Goal: Use online tool/utility: Utilize a website feature to perform a specific function

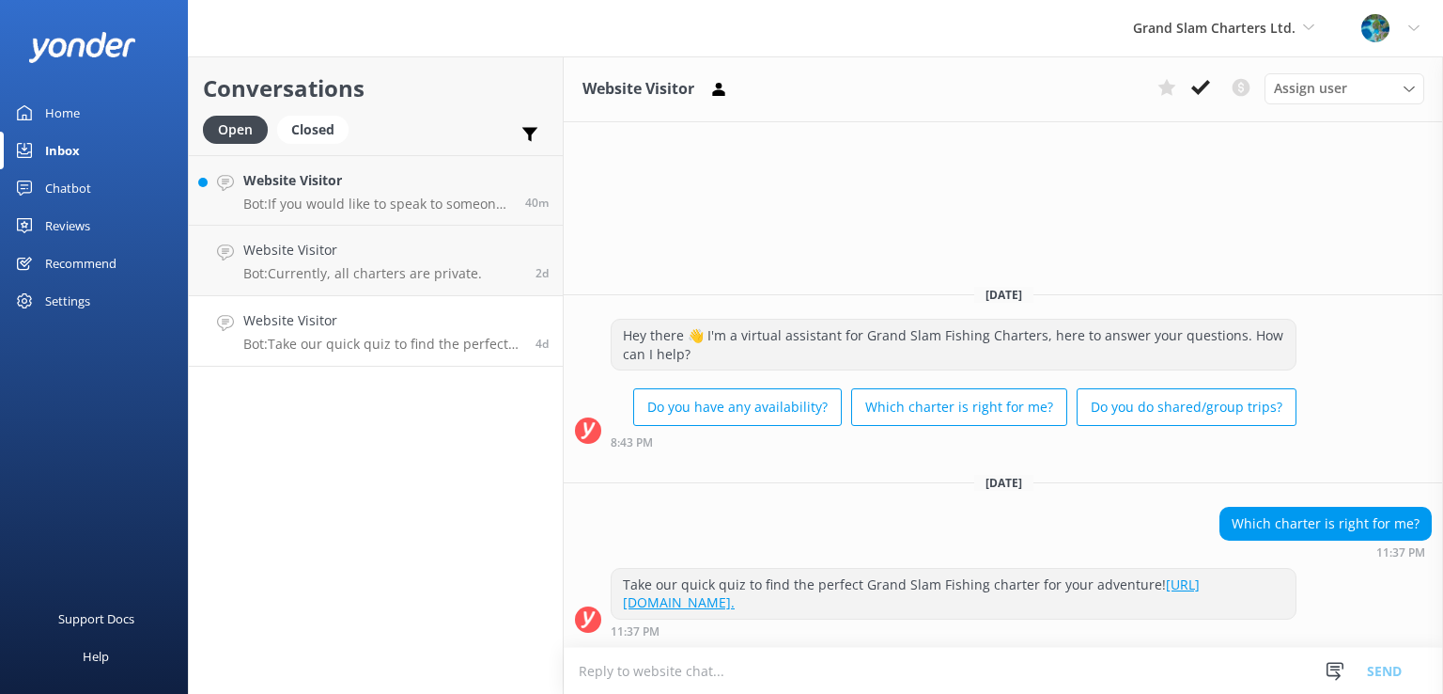
click at [83, 193] on div "Chatbot" at bounding box center [68, 188] width 46 height 38
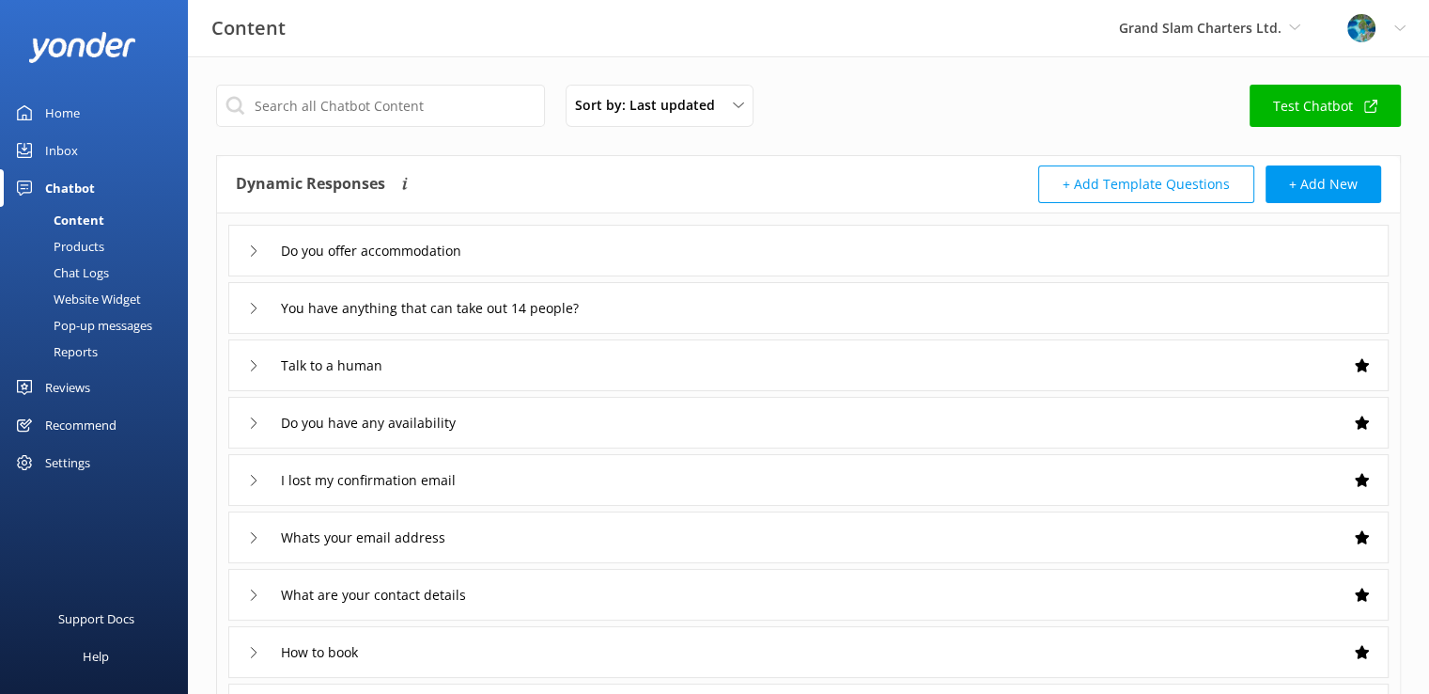
click at [72, 386] on div "Reviews" at bounding box center [67, 387] width 45 height 38
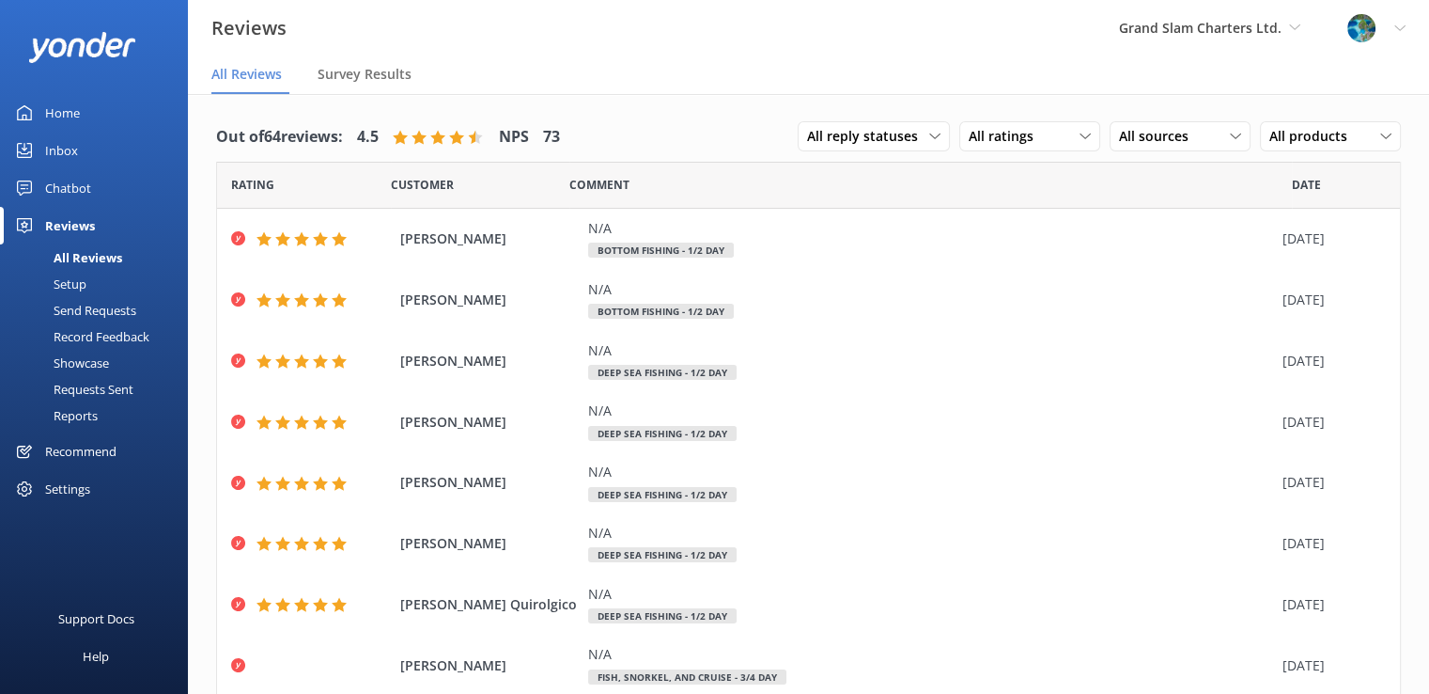
click at [76, 460] on div "Recommend" at bounding box center [80, 451] width 71 height 38
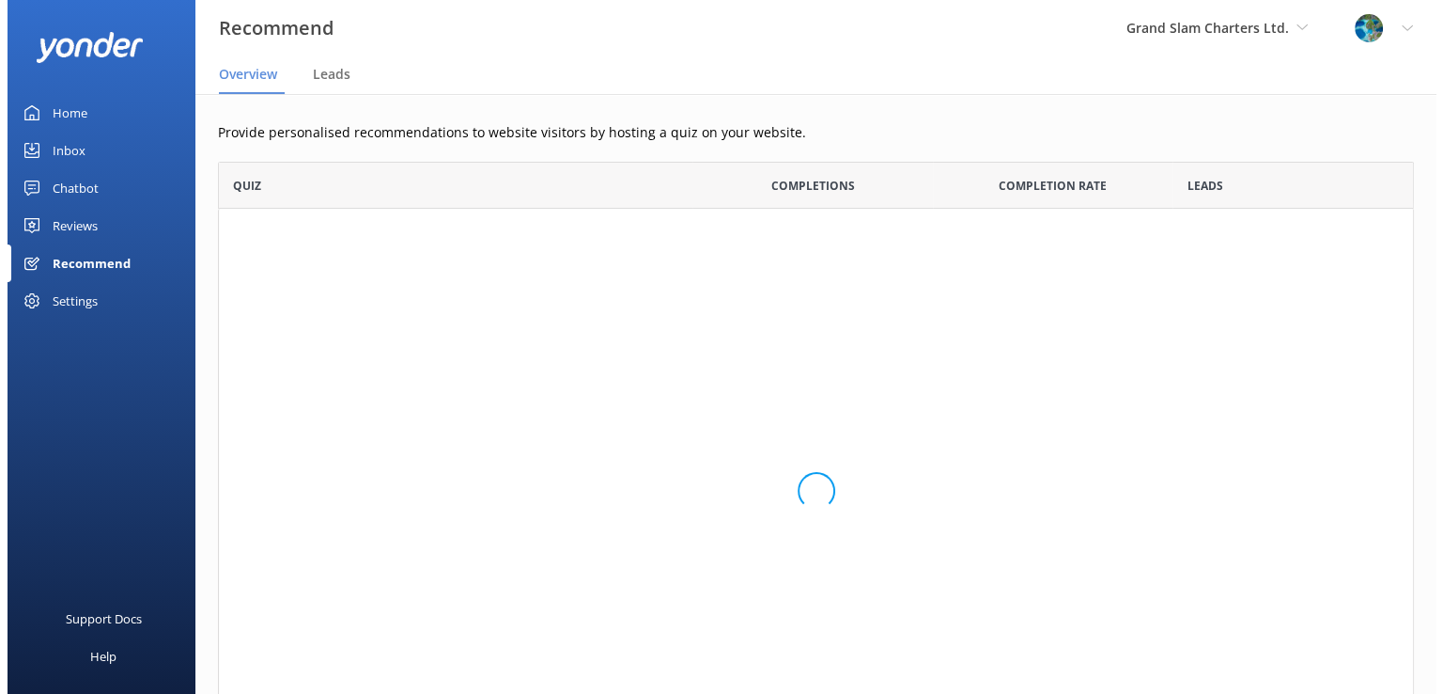
scroll to position [15, 15]
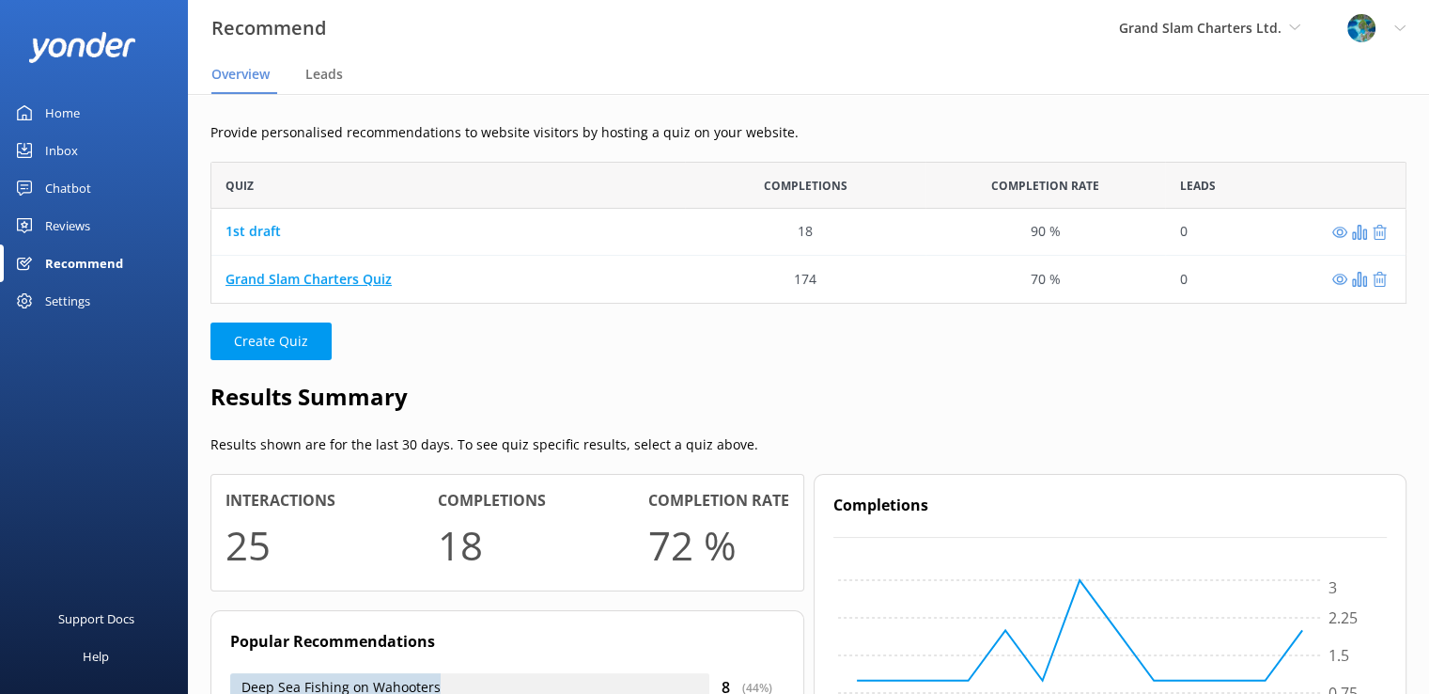
click at [350, 284] on link "Grand Slam Charters Quiz" at bounding box center [309, 279] width 166 height 18
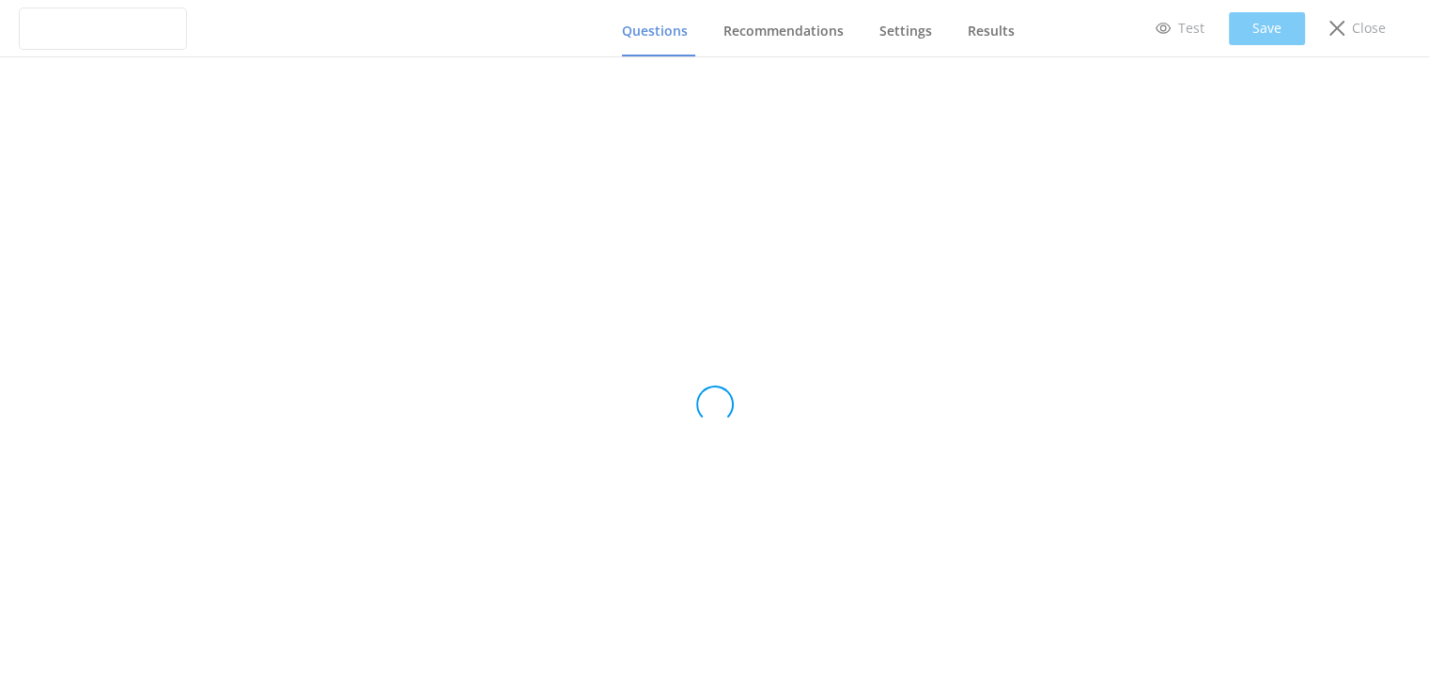
type input "Grand Slam Charters Quiz"
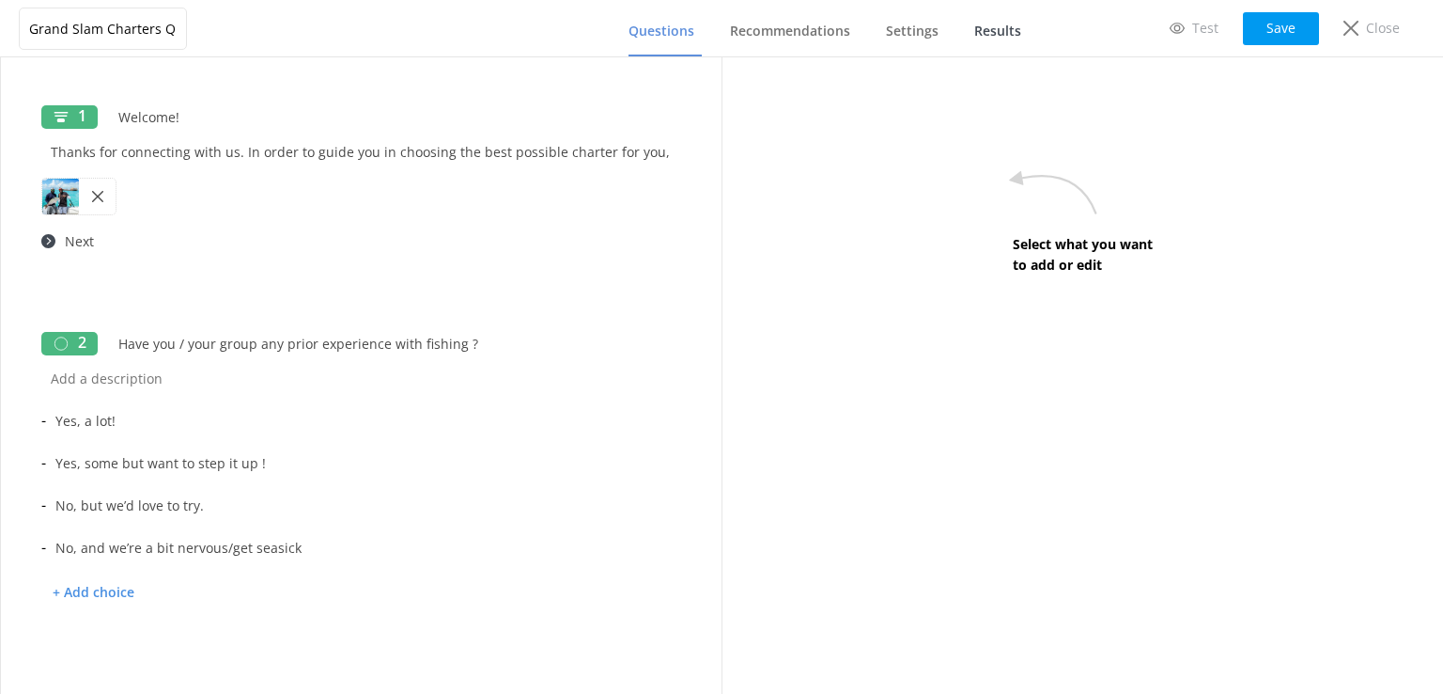
click at [1003, 20] on link "Results" at bounding box center [1002, 32] width 55 height 49
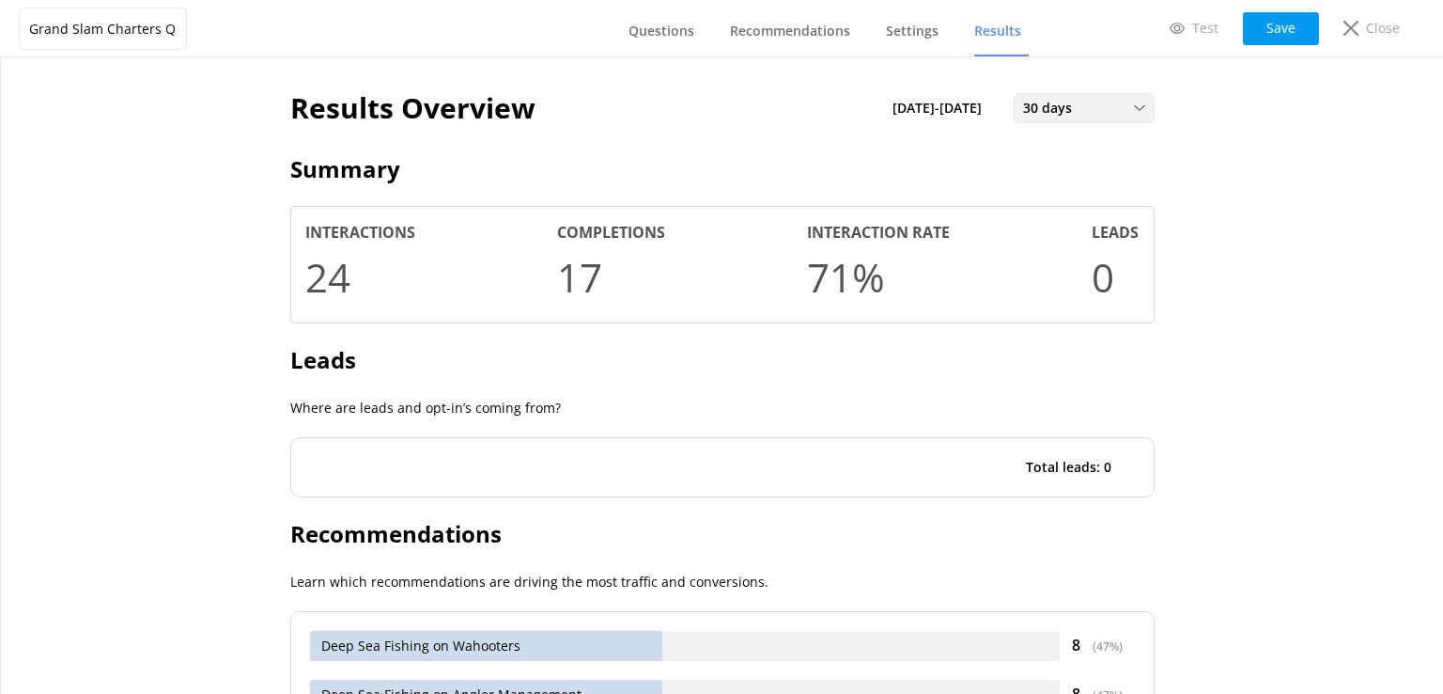
click at [1049, 110] on span "30 days" at bounding box center [1053, 108] width 60 height 21
click at [1044, 257] on div "Last 180 days" at bounding box center [1060, 260] width 73 height 19
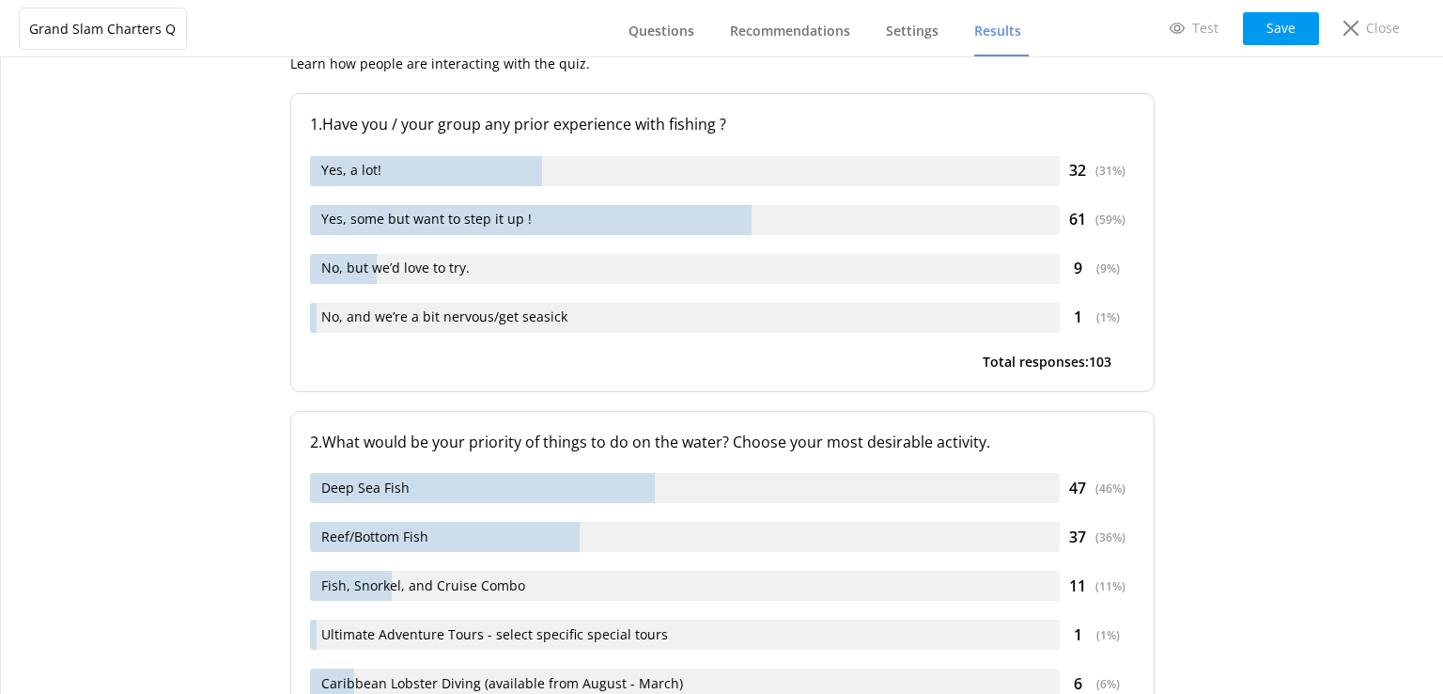
scroll to position [1637, 0]
